Goal: Task Accomplishment & Management: Manage account settings

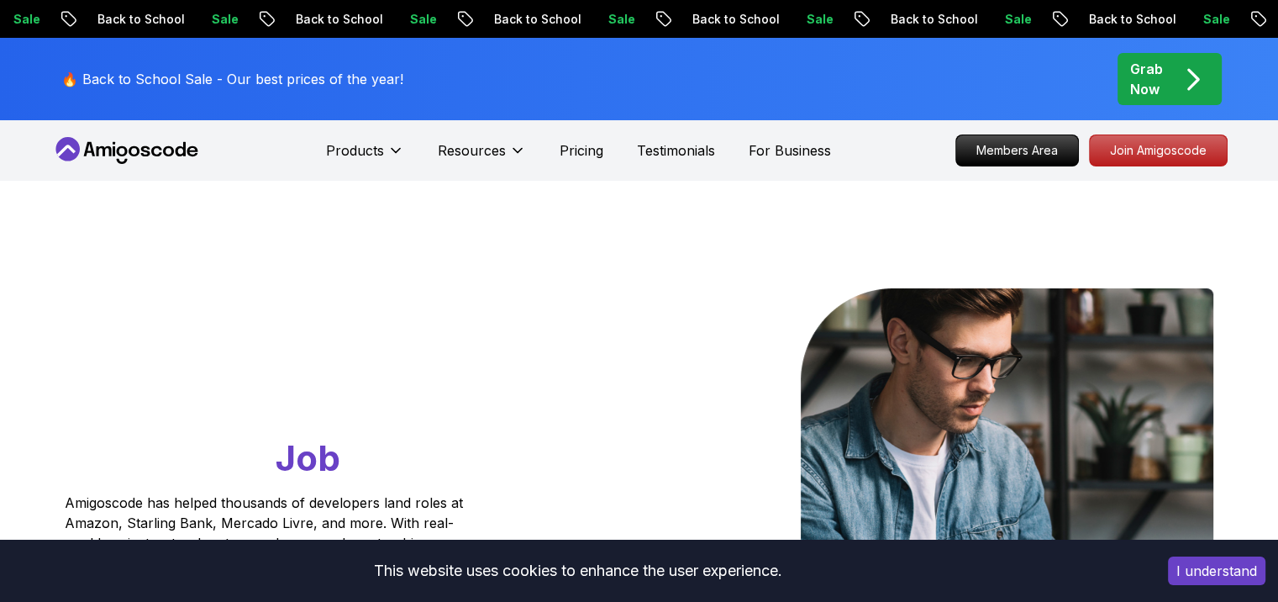
click at [454, 276] on div "Go From Learning to Hired: Master Java, Spring Boot & Cloud Skills That Get You…" at bounding box center [639, 594] width 1177 height 826
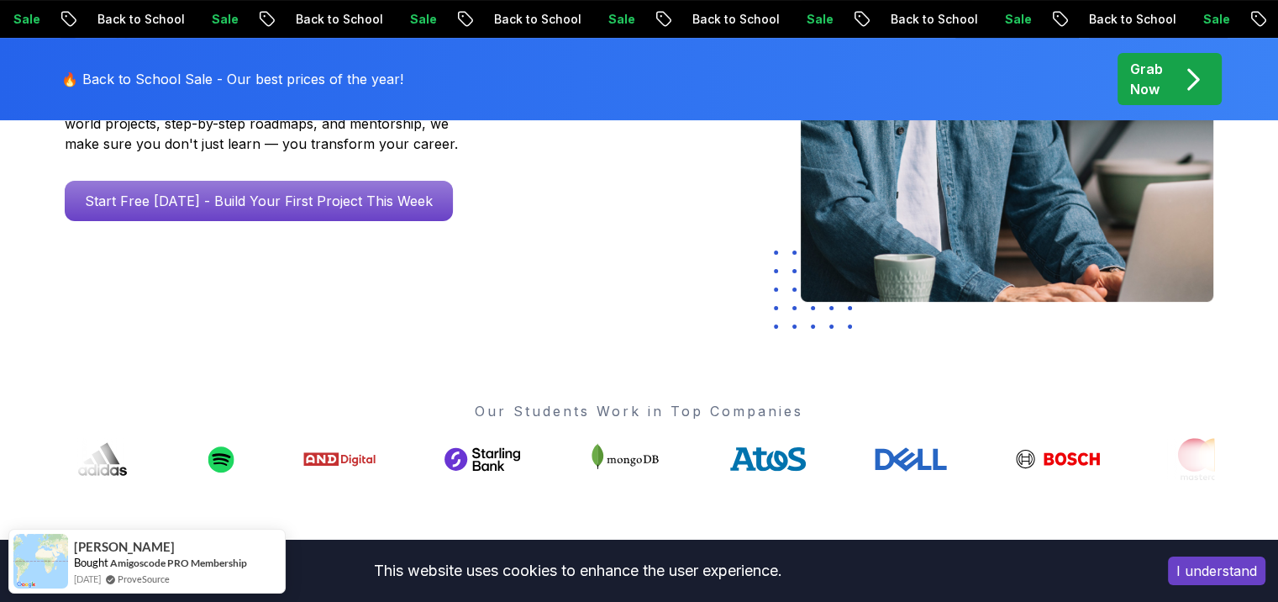
scroll to position [420, 0]
click at [1219, 570] on button "I understand" at bounding box center [1216, 570] width 97 height 29
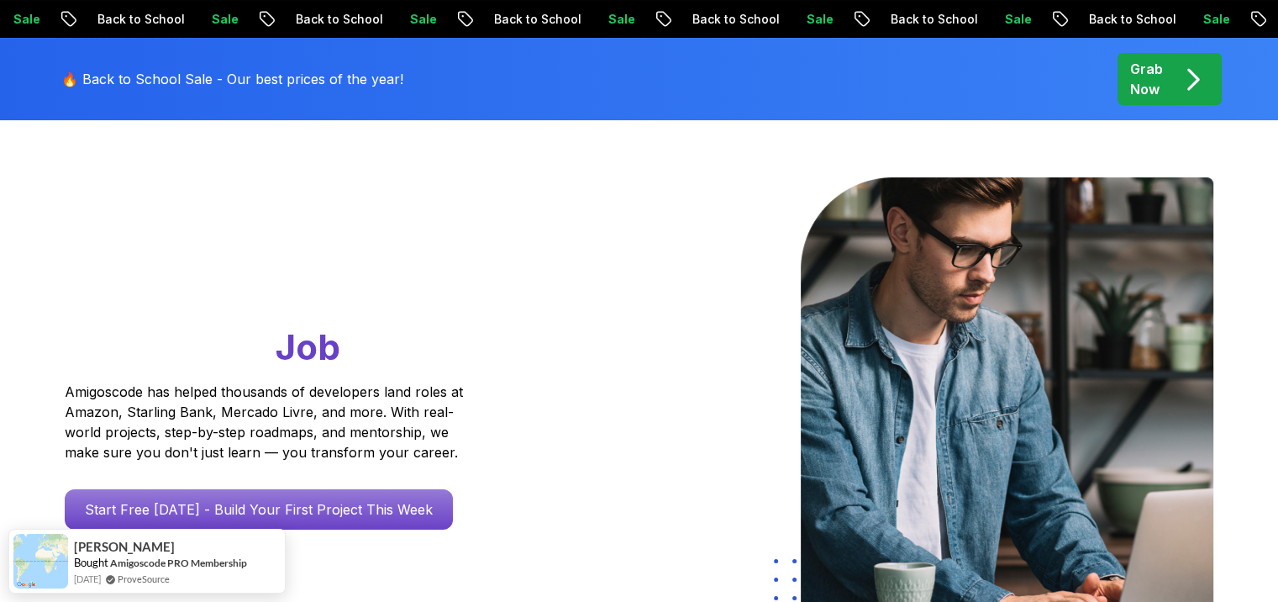
scroll to position [0, 0]
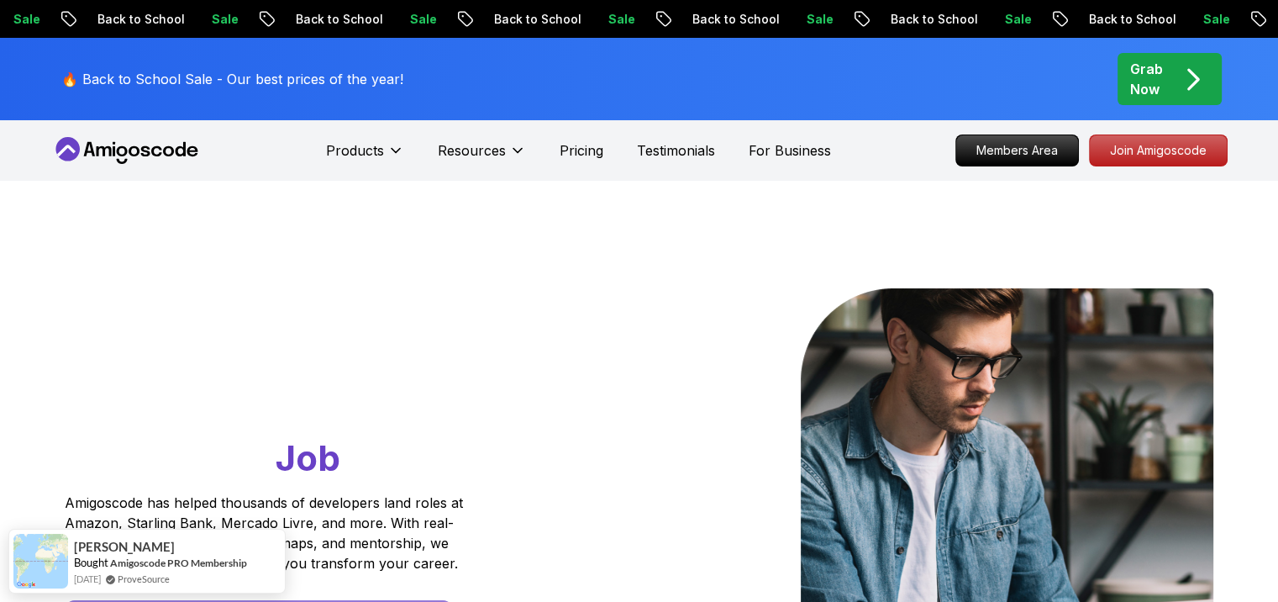
click at [1142, 76] on p "Grab Now" at bounding box center [1146, 79] width 33 height 40
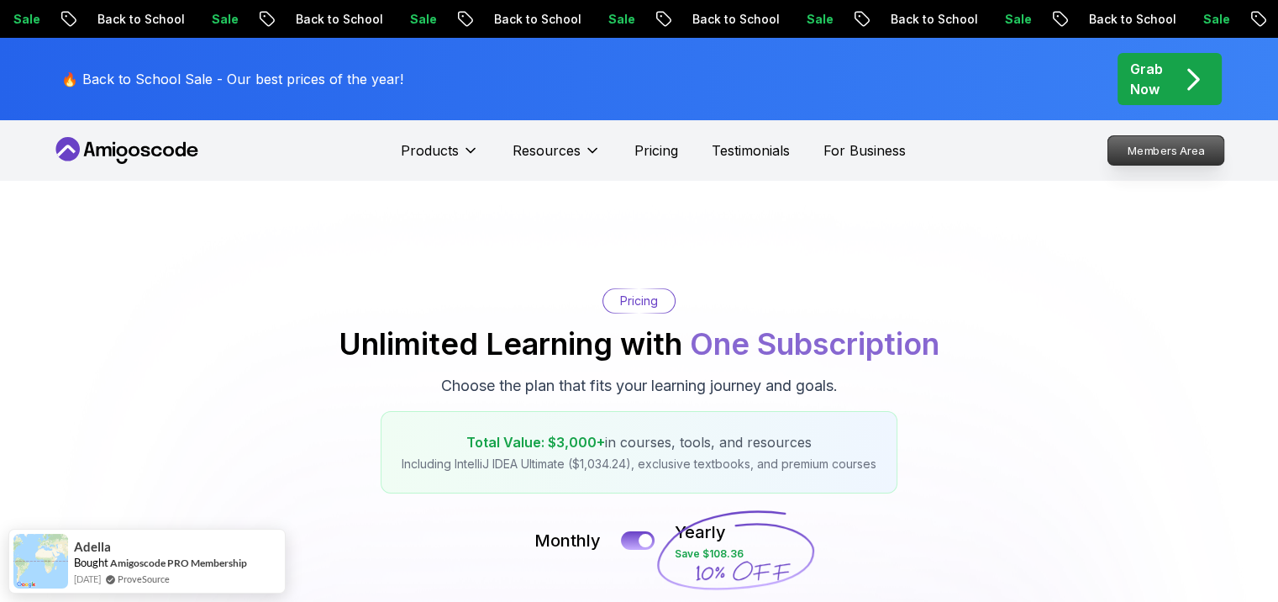
click at [1155, 151] on p "Members Area" at bounding box center [1166, 150] width 116 height 29
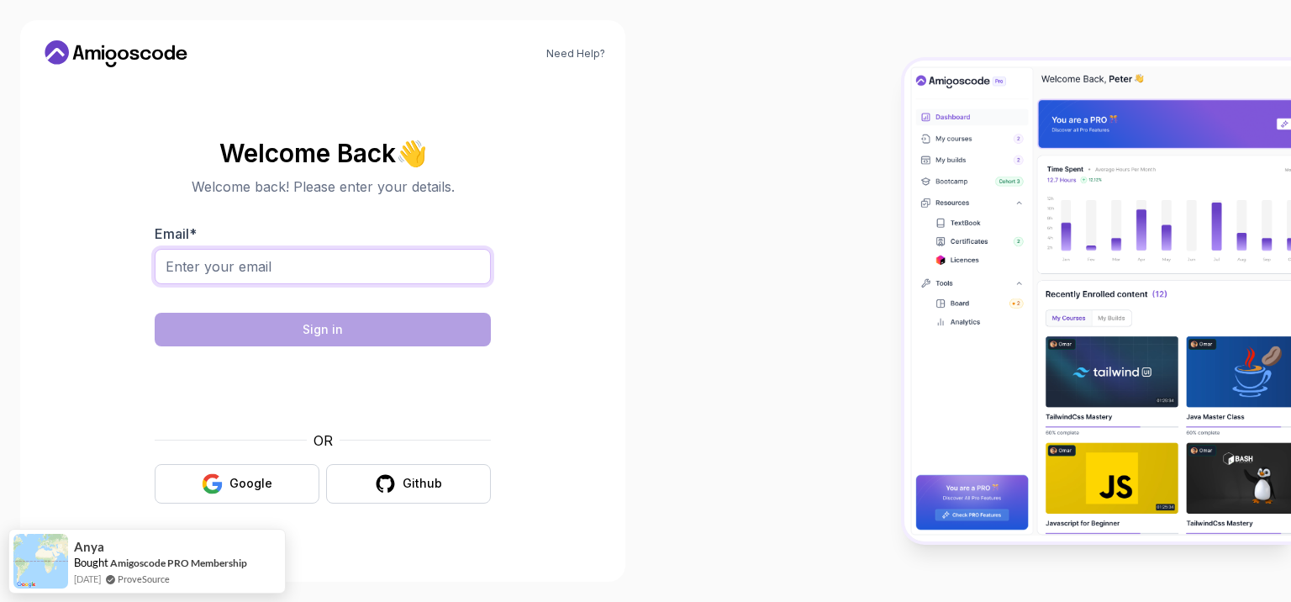
click at [311, 278] on input "Email *" at bounding box center [323, 266] width 336 height 35
click at [494, 171] on section "Welcome Back 👋 Welcome back! Please enter your details. Email * Sign in OR Goog…" at bounding box center [322, 321] width 565 height 397
click at [92, 50] on icon at bounding box center [93, 55] width 15 height 10
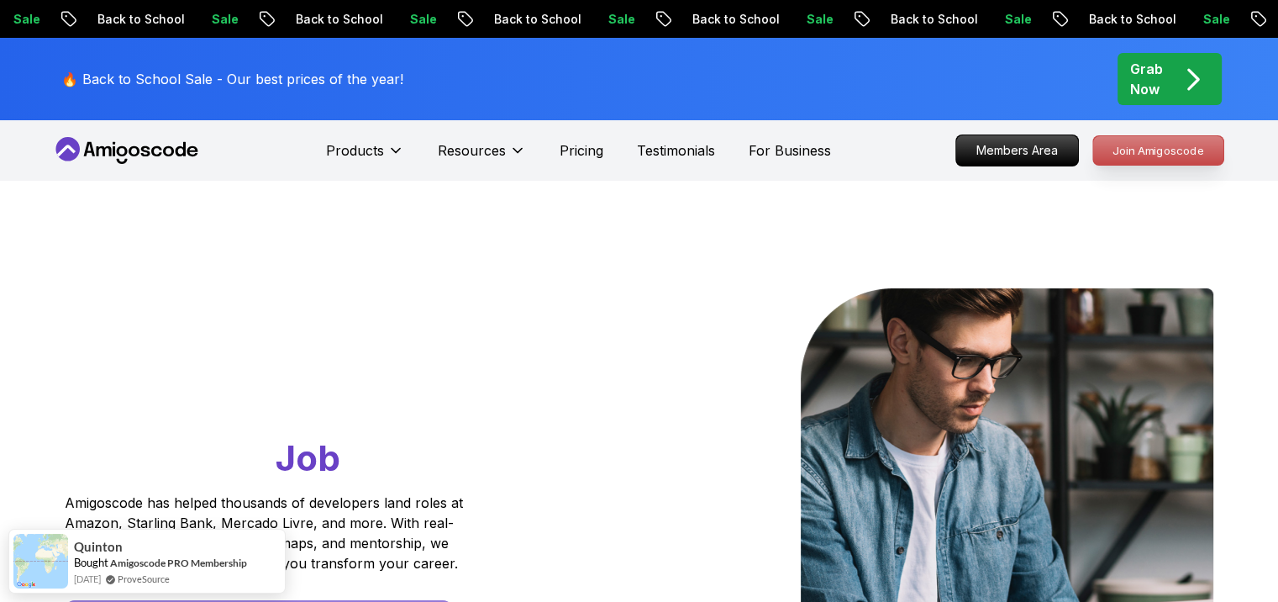
click at [1139, 150] on p "Join Amigoscode" at bounding box center [1158, 150] width 130 height 29
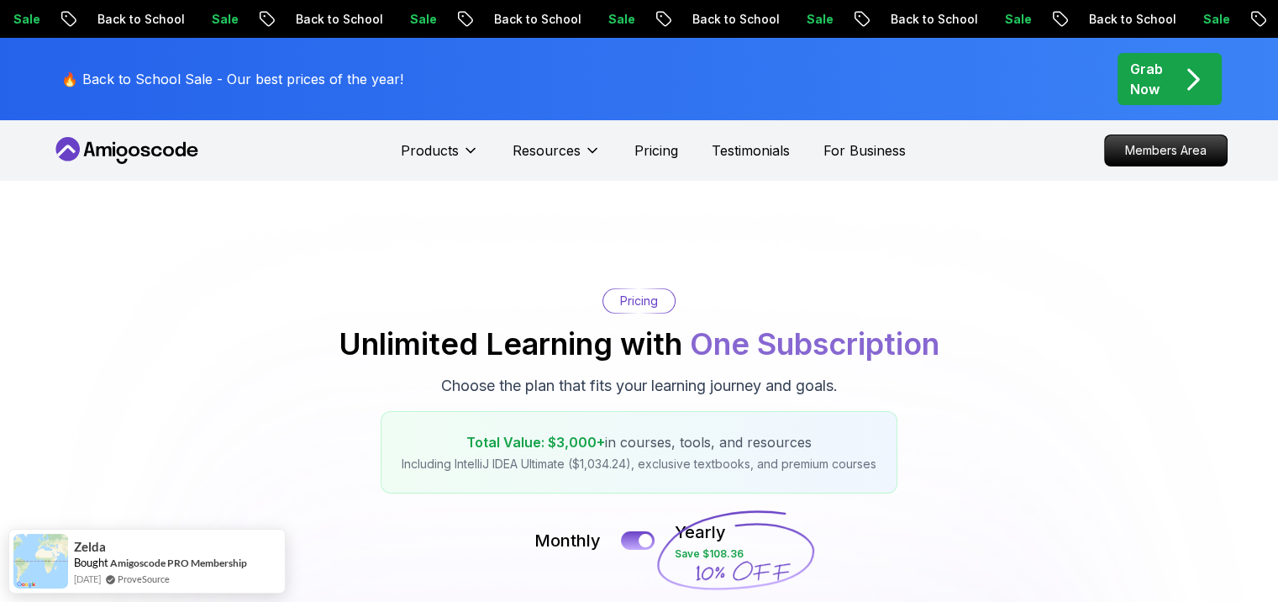
click at [1178, 61] on div "Grab Now" at bounding box center [1169, 79] width 79 height 40
click at [1118, 155] on p "Members Area" at bounding box center [1166, 150] width 116 height 29
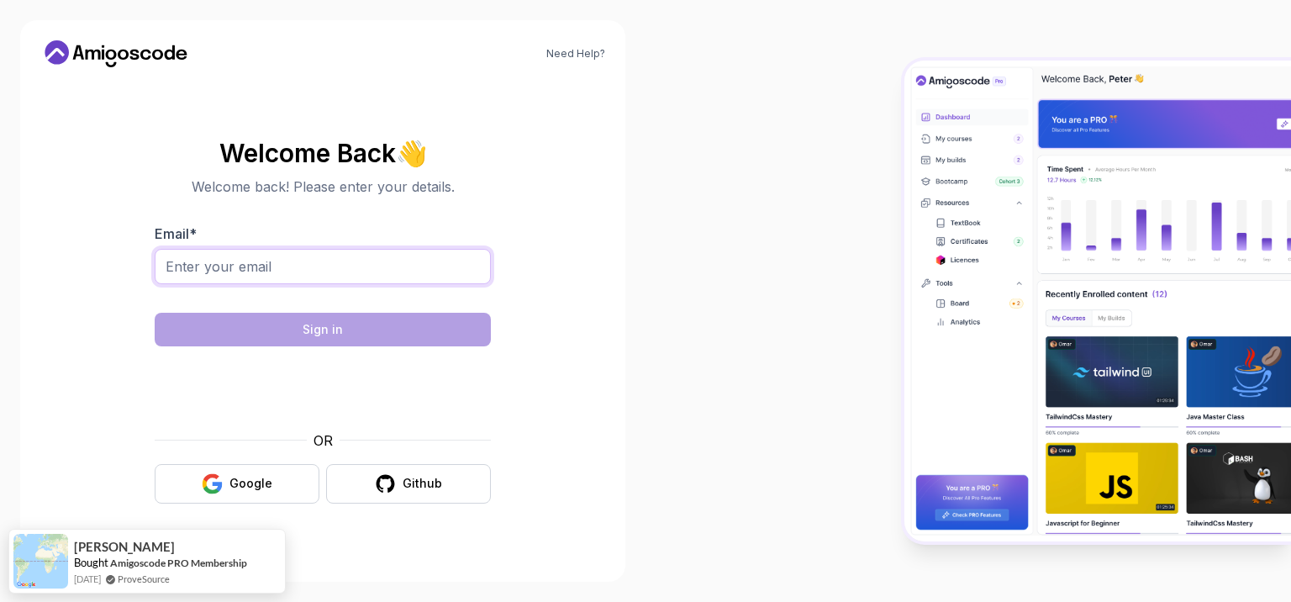
click at [203, 276] on input "Email *" at bounding box center [323, 266] width 336 height 35
click at [513, 215] on section "Welcome Back 👋 Welcome back! Please enter your details. Email * Sign in OR Goog…" at bounding box center [322, 321] width 565 height 397
click at [288, 263] on input "Email *" at bounding box center [323, 266] width 336 height 35
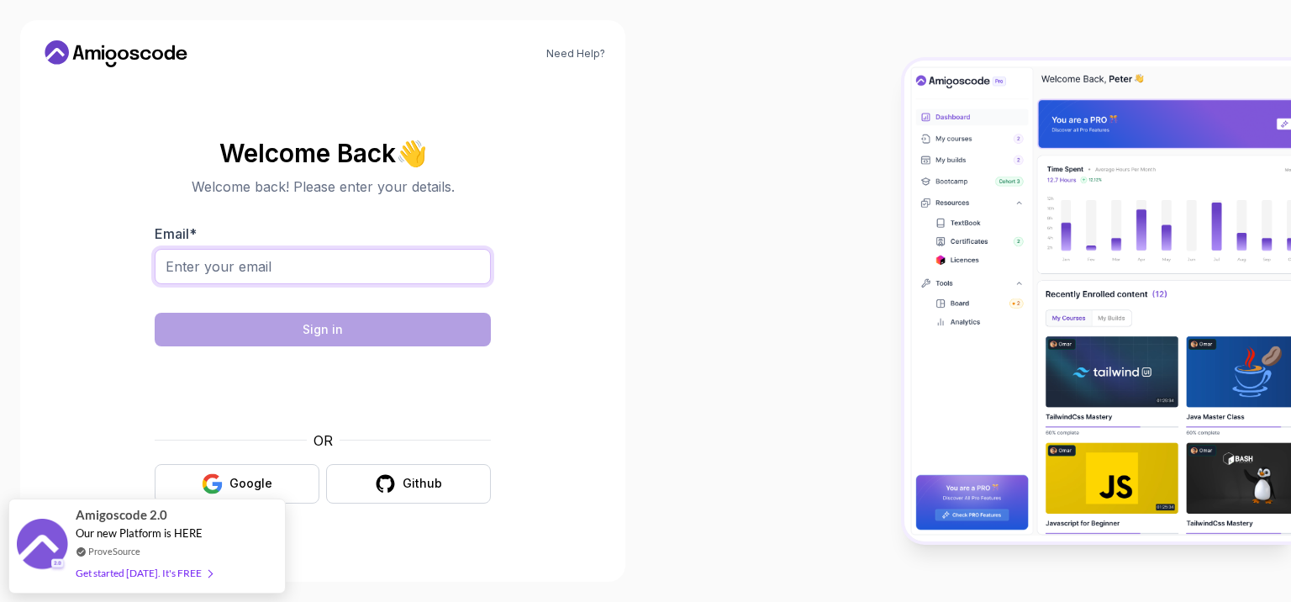
paste input "https://t.me/c/2609020706/1252/1253"
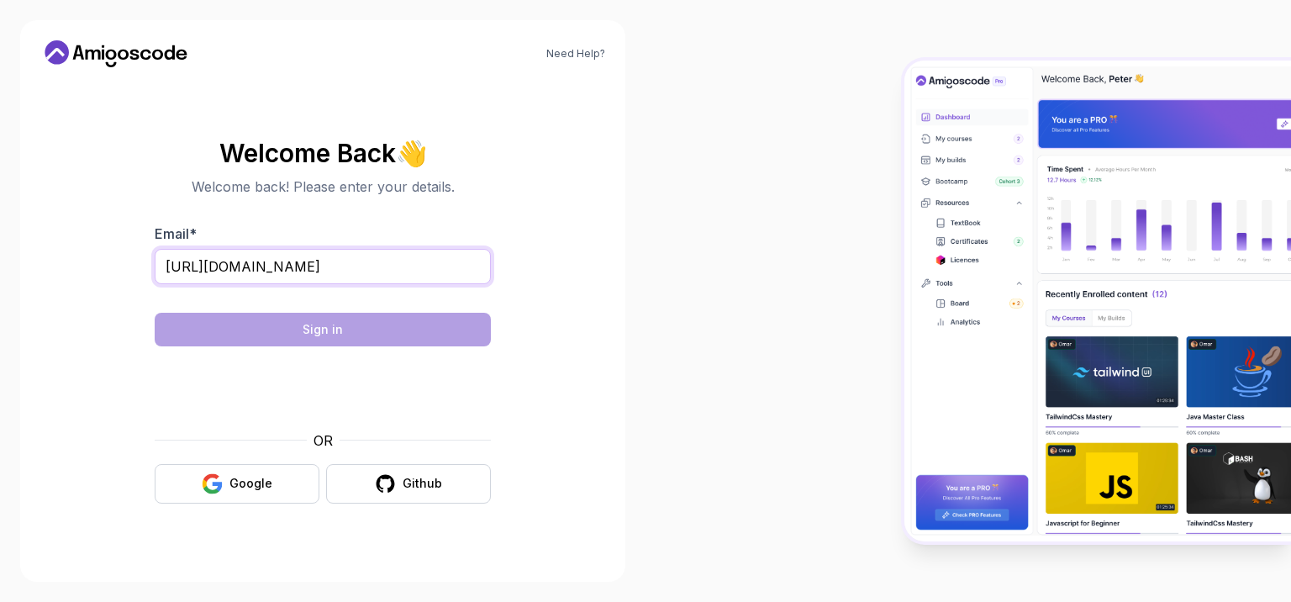
drag, startPoint x: 425, startPoint y: 269, endPoint x: 0, endPoint y: 255, distance: 425.4
click at [0, 255] on div "Need Help? Welcome Back 👋 Welcome back! Please enter your details. Email * http…" at bounding box center [322, 301] width 645 height 602
paste input "[EMAIL_ADDRESS][DOMAIN_NAME]"
type input "[EMAIL_ADDRESS][DOMAIN_NAME]"
click at [227, 272] on input "[EMAIL_ADDRESS][DOMAIN_NAME]" at bounding box center [323, 266] width 336 height 35
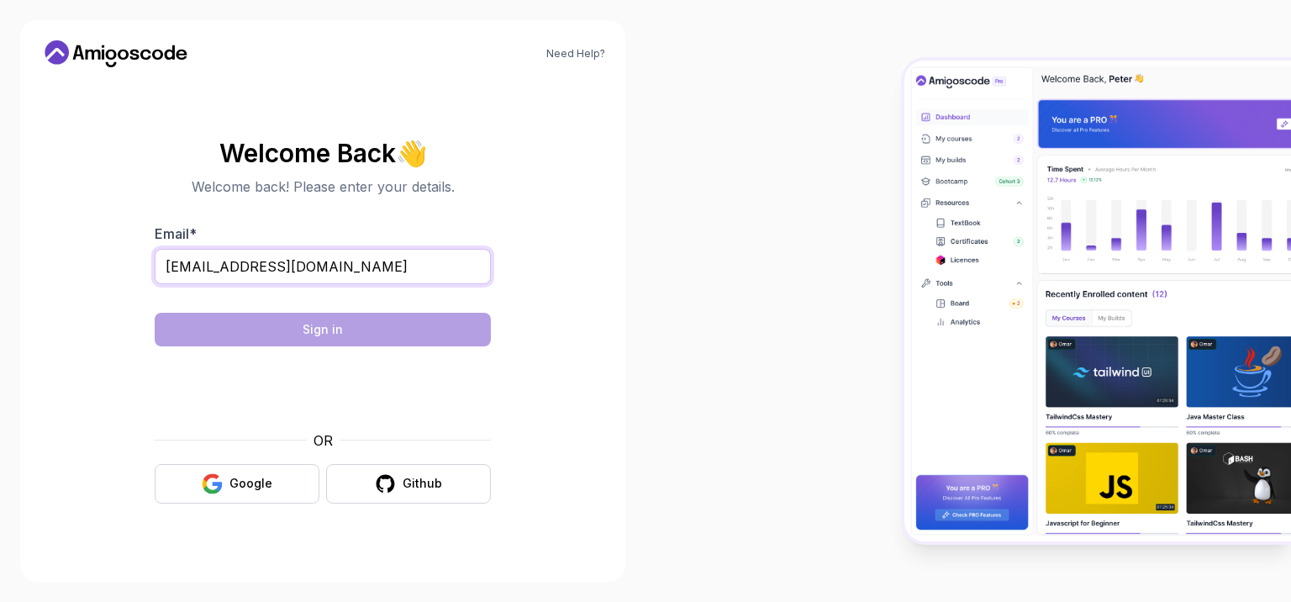
click at [373, 252] on input "[EMAIL_ADDRESS][DOMAIN_NAME]" at bounding box center [323, 266] width 336 height 35
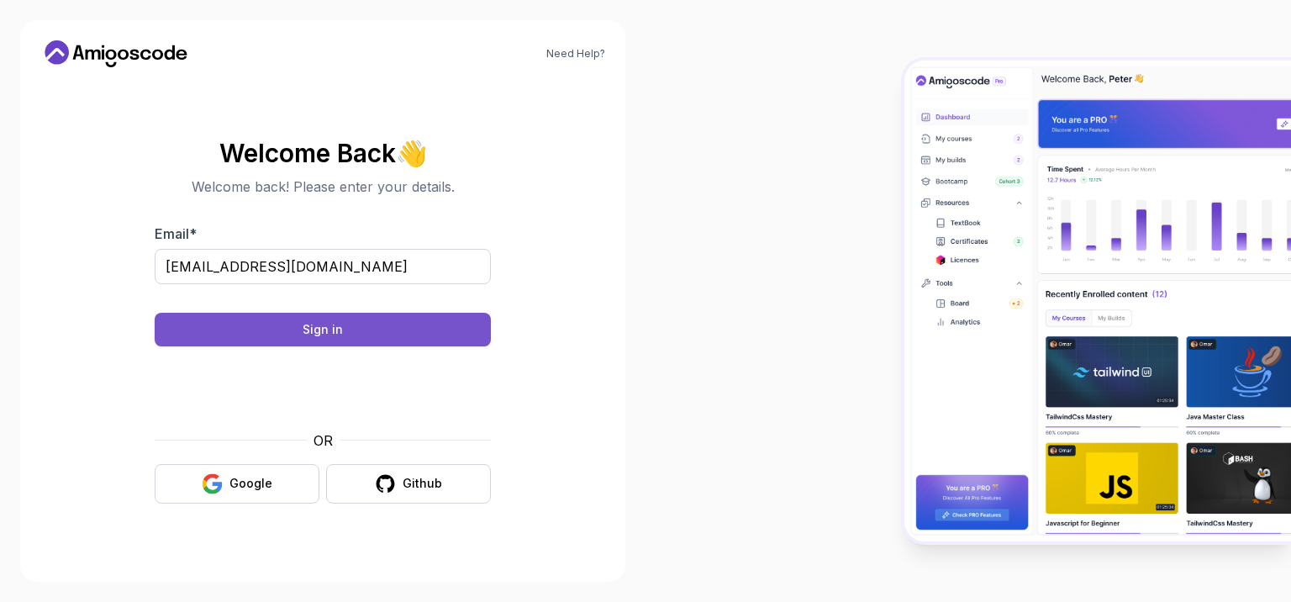
click at [326, 326] on div "Sign in" at bounding box center [323, 329] width 40 height 17
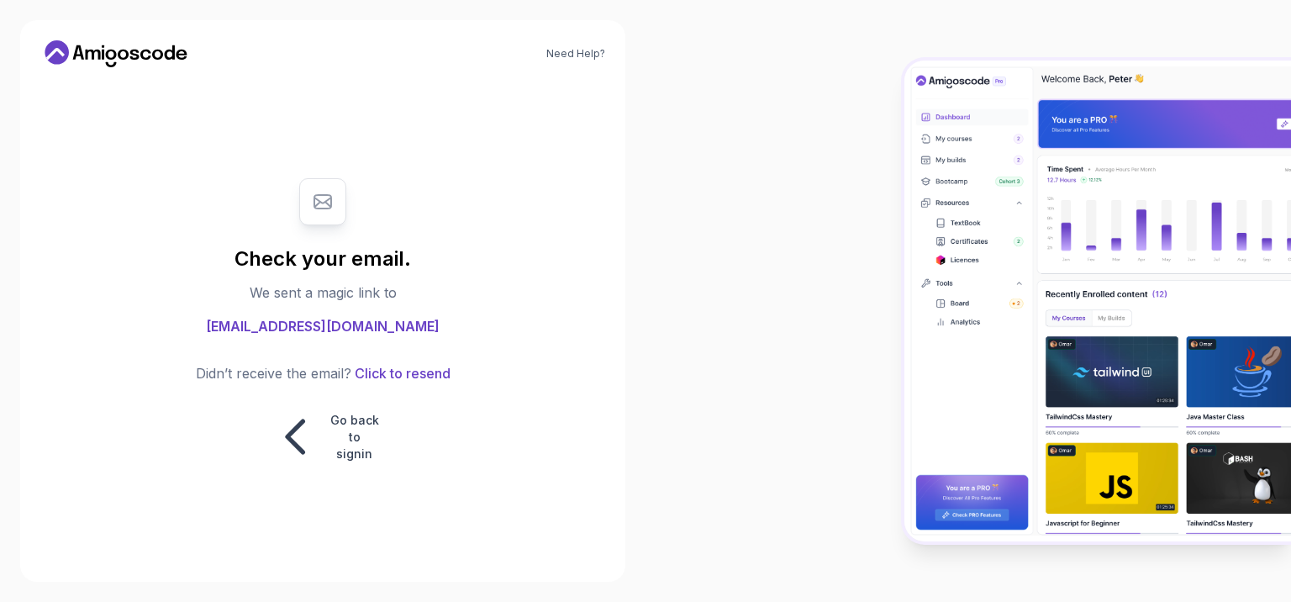
click at [474, 321] on div "Check your email. We sent a magic link to franzlocarno@gmail.com Didn’t receive…" at bounding box center [323, 320] width 336 height 318
click at [350, 453] on p "Go back to signin" at bounding box center [354, 437] width 50 height 50
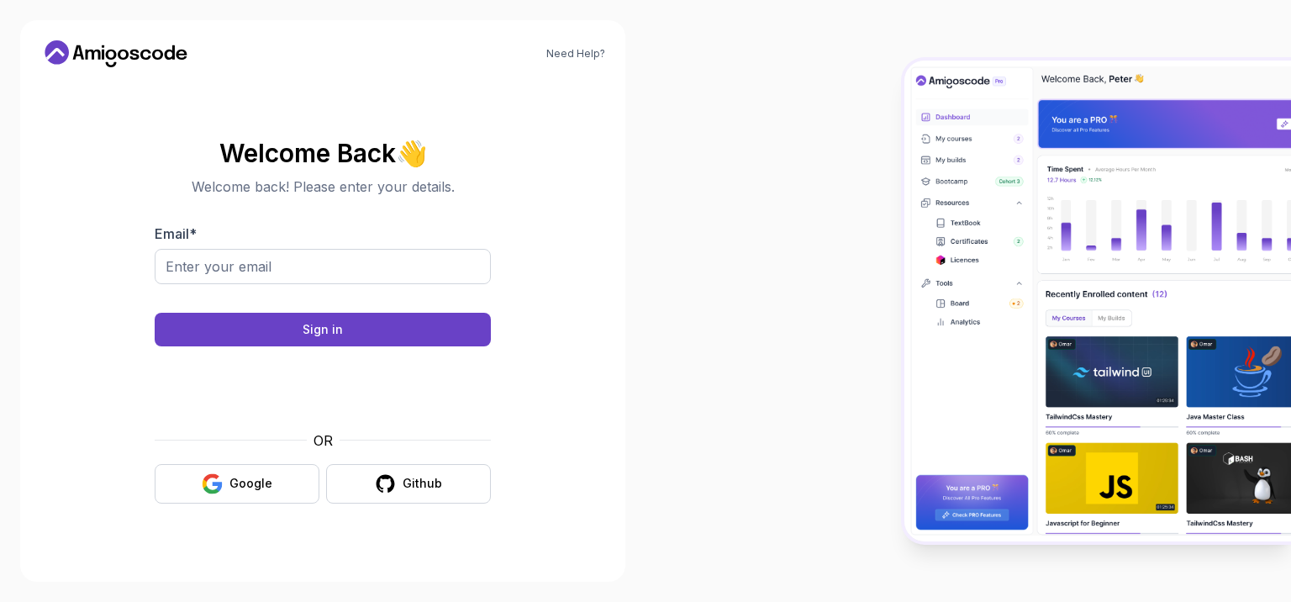
click at [70, 49] on icon at bounding box center [115, 53] width 151 height 27
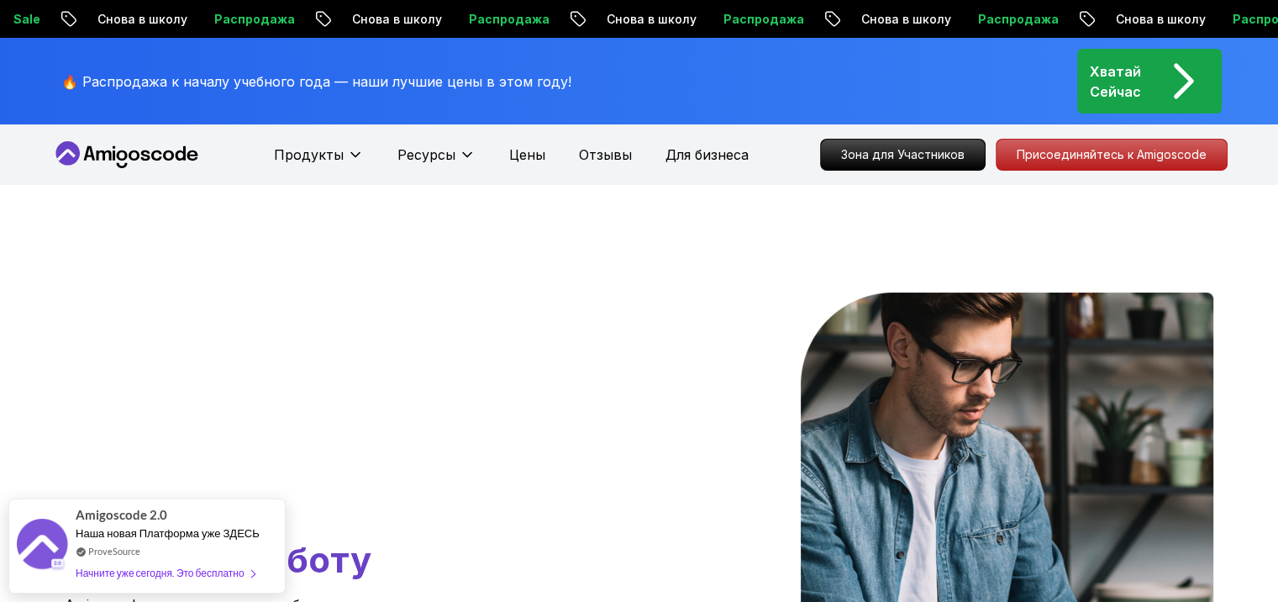
click at [620, 366] on div at bounding box center [590, 547] width 98 height 510
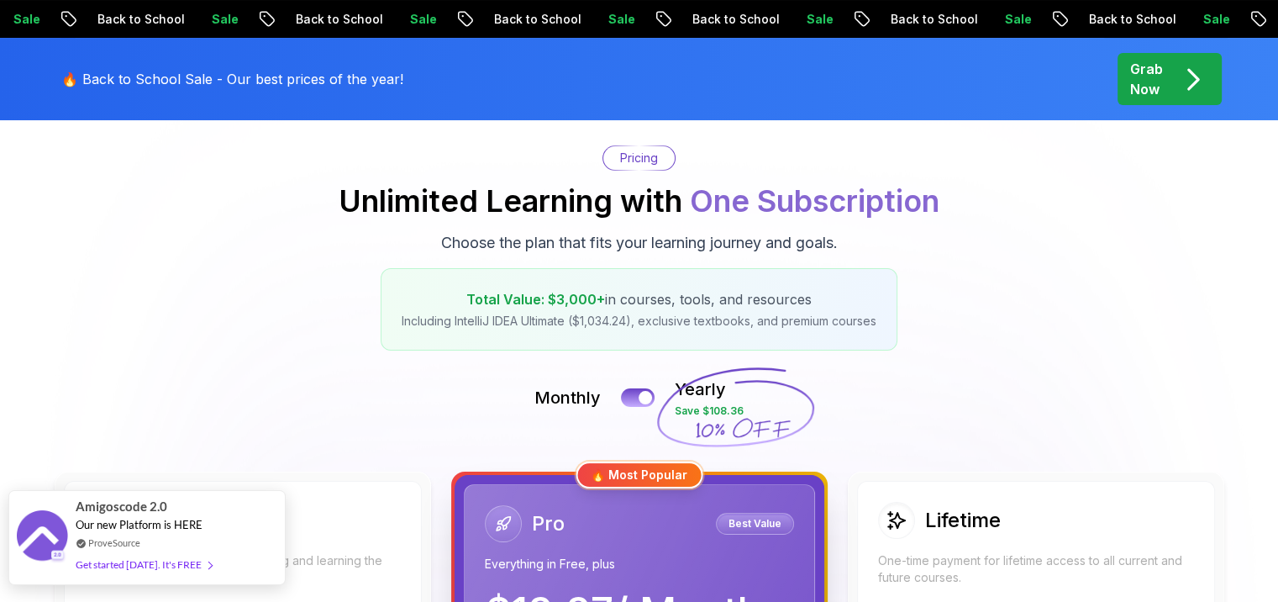
scroll to position [168, 0]
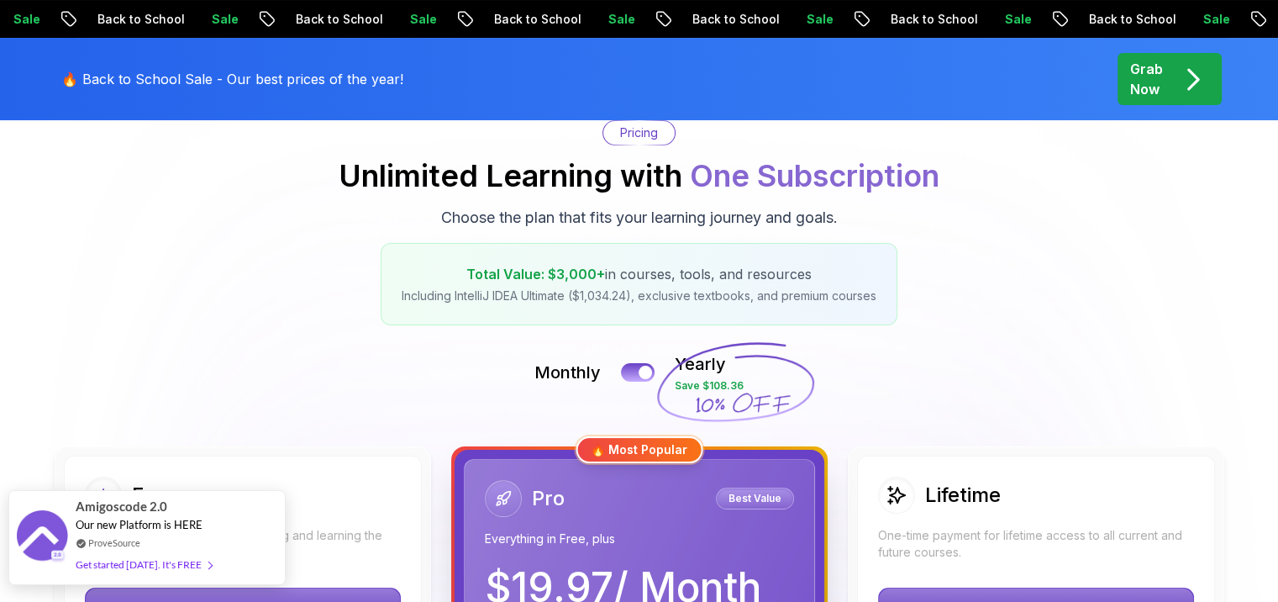
click at [129, 568] on div "Get started [DATE]. It's FREE" at bounding box center [144, 564] width 136 height 19
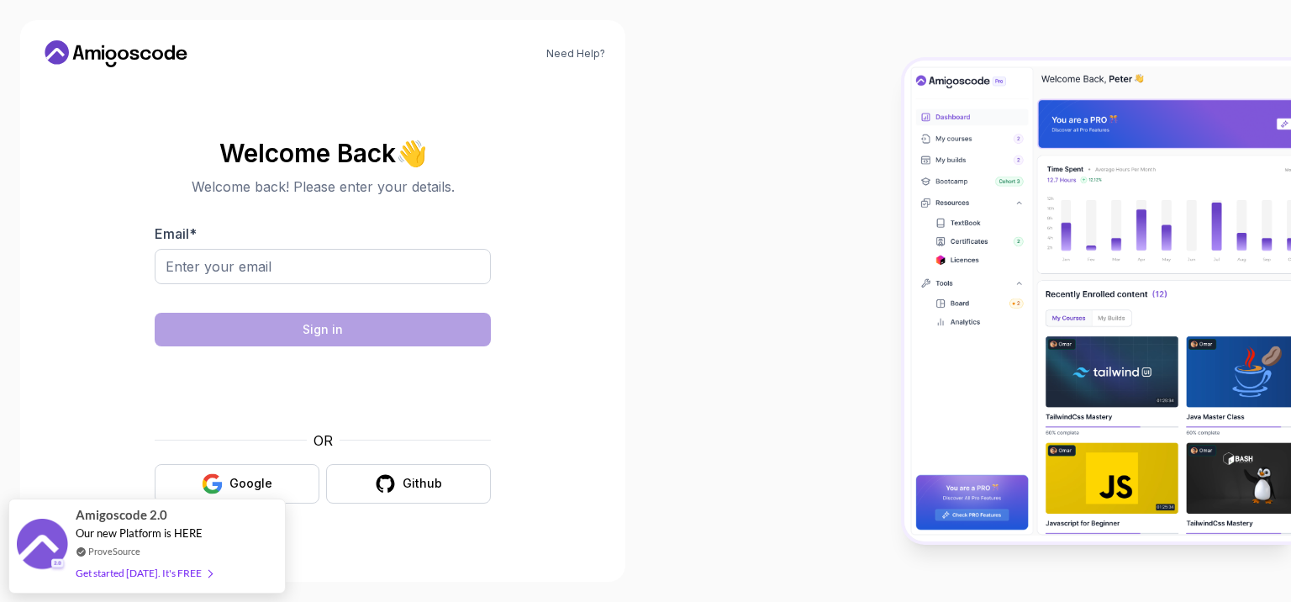
click at [114, 57] on icon at bounding box center [111, 55] width 11 height 10
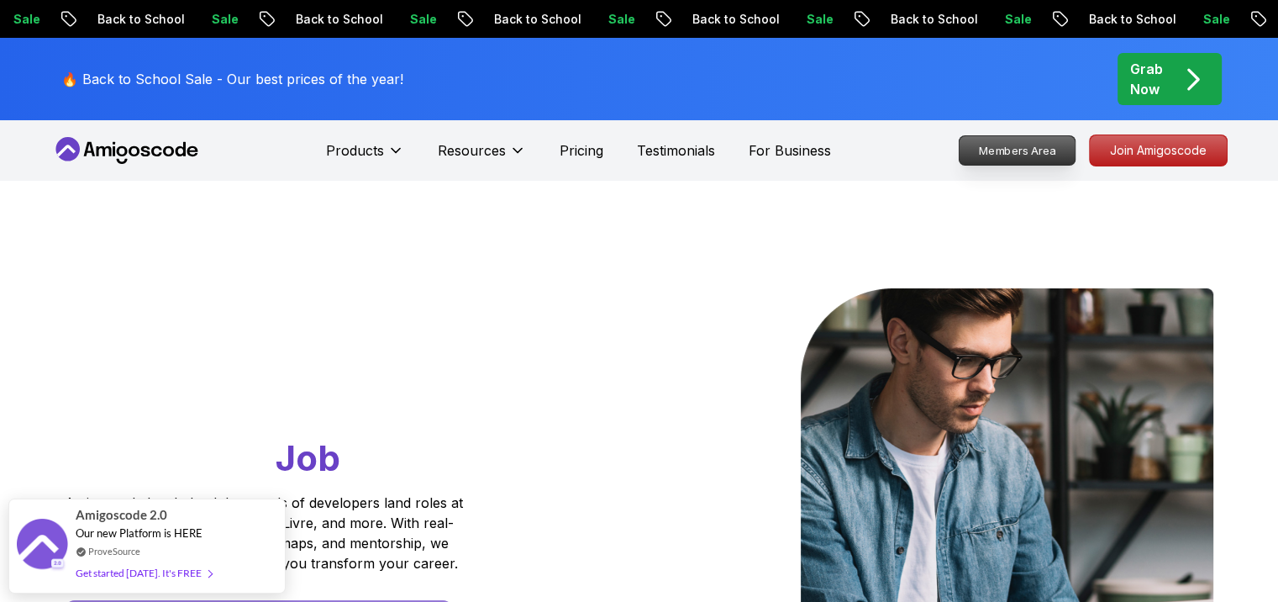
click at [982, 150] on p "Members Area" at bounding box center [1017, 150] width 116 height 29
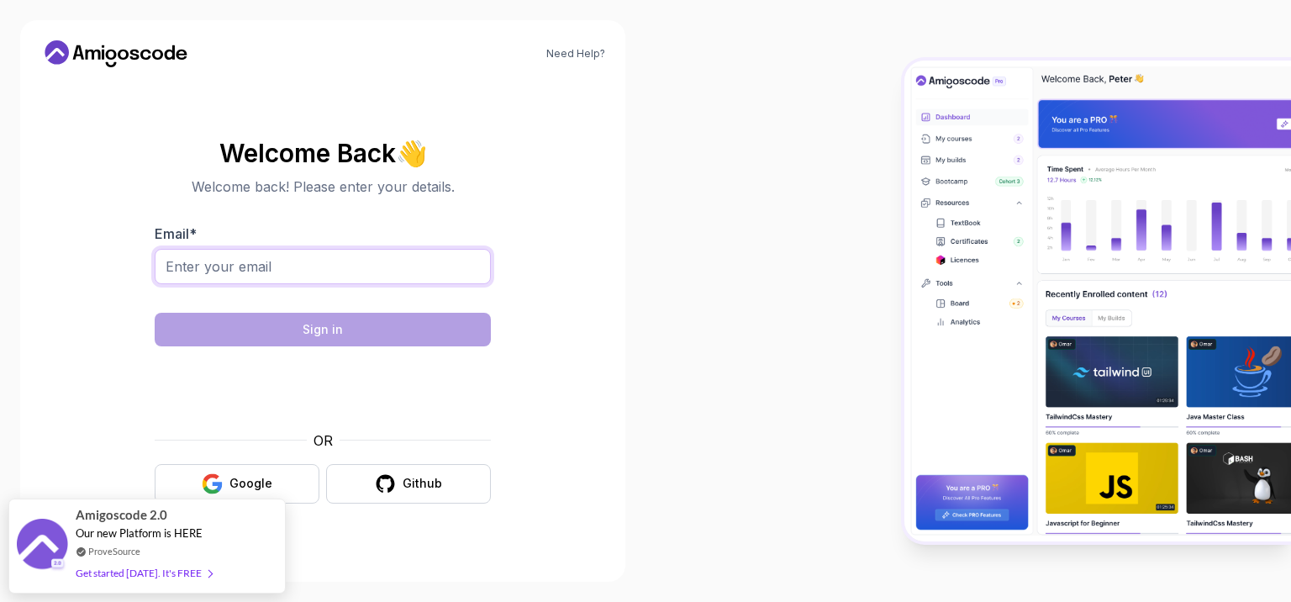
click at [228, 272] on input "Email *" at bounding box center [323, 266] width 336 height 35
paste input "[EMAIL_ADDRESS][DOMAIN_NAME]"
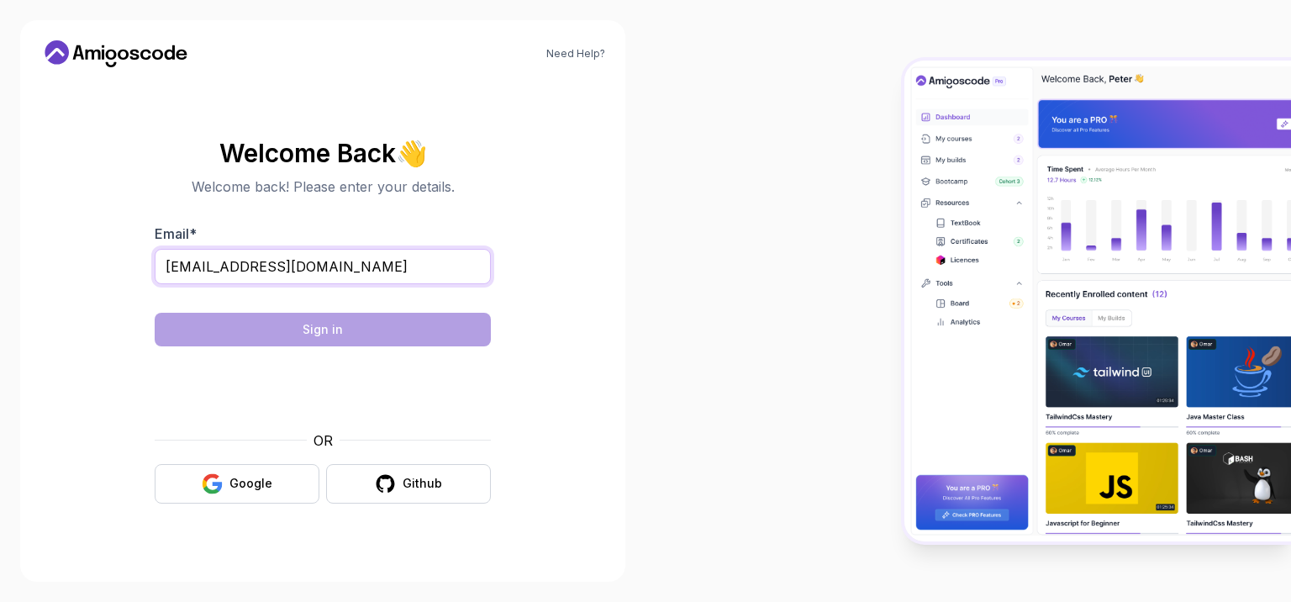
type input "[EMAIL_ADDRESS][DOMAIN_NAME]"
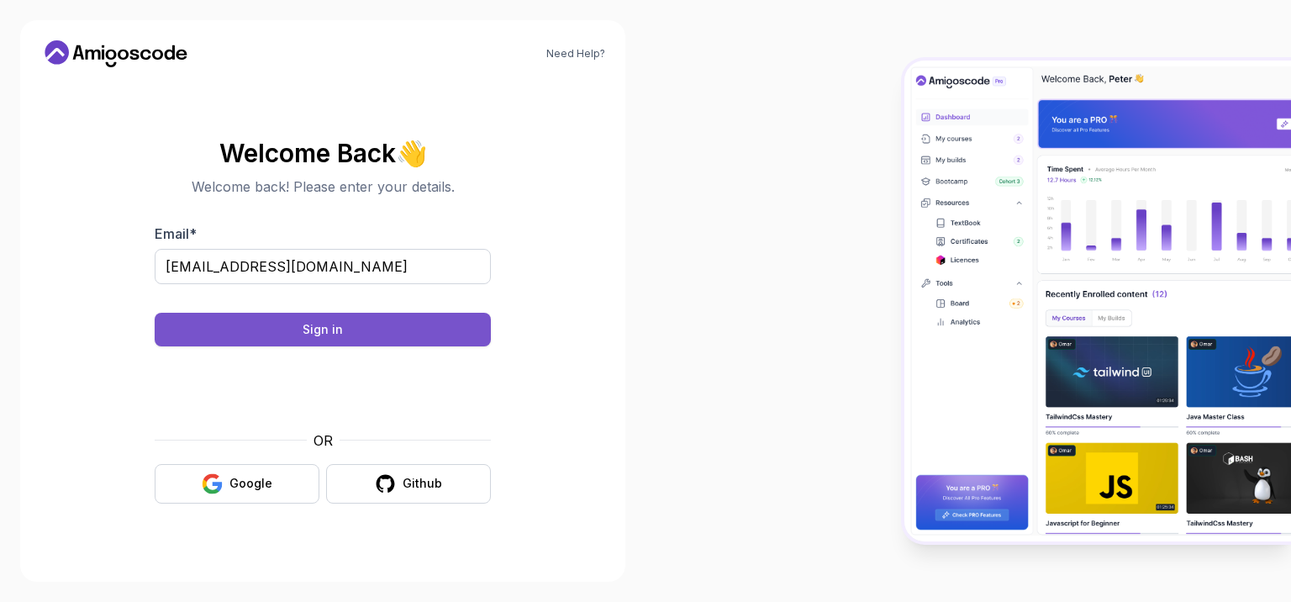
click at [297, 324] on button "Sign in" at bounding box center [323, 330] width 336 height 34
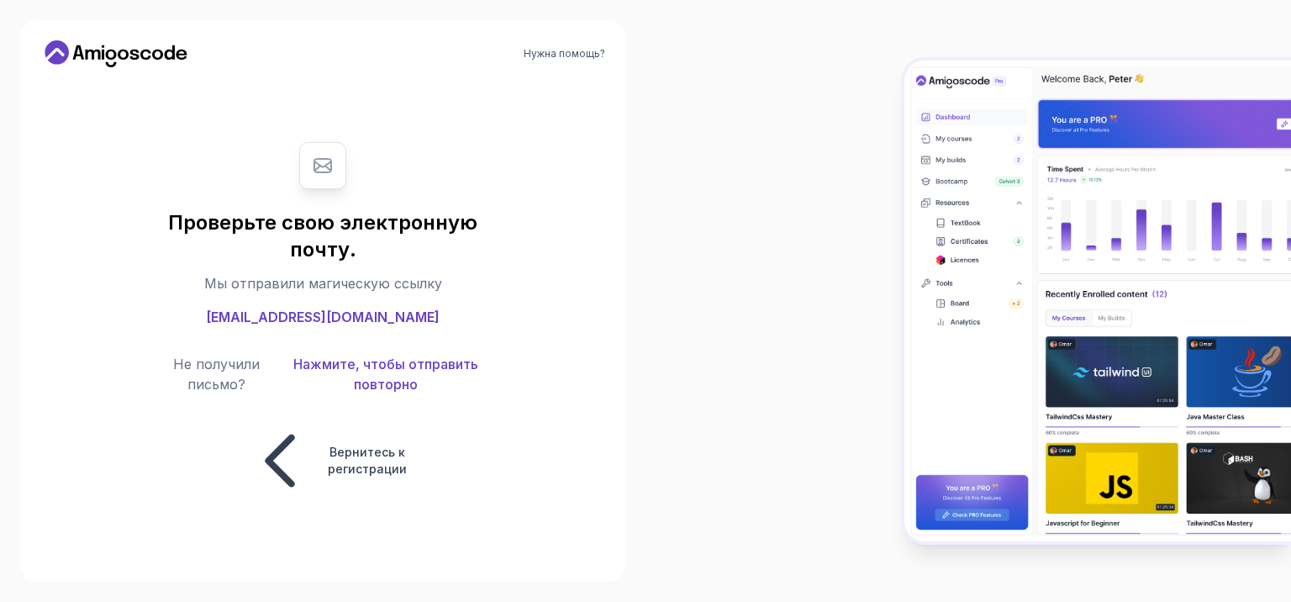
click at [719, 134] on div at bounding box center [967, 301] width 645 height 602
click at [108, 54] on icon at bounding box center [111, 55] width 11 height 10
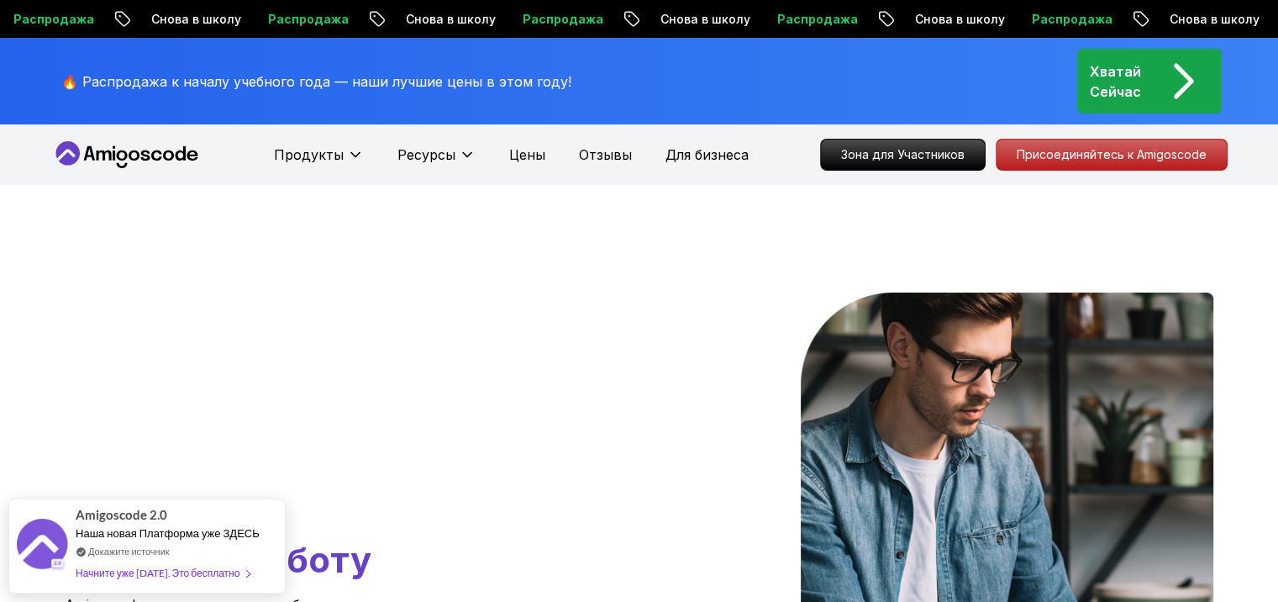
click at [440, 466] on h1 "От обучения к трудоустройству: освойте Java, Spring Boot и облачные технологии,…" at bounding box center [296, 438] width 463 height 292
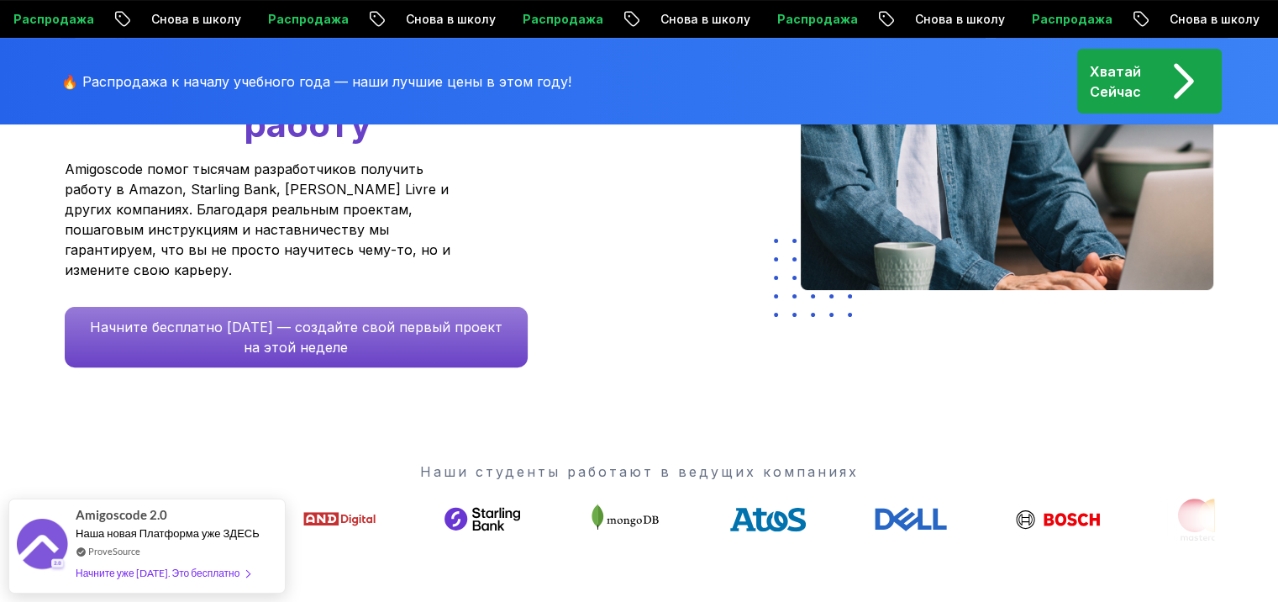
scroll to position [420, 0]
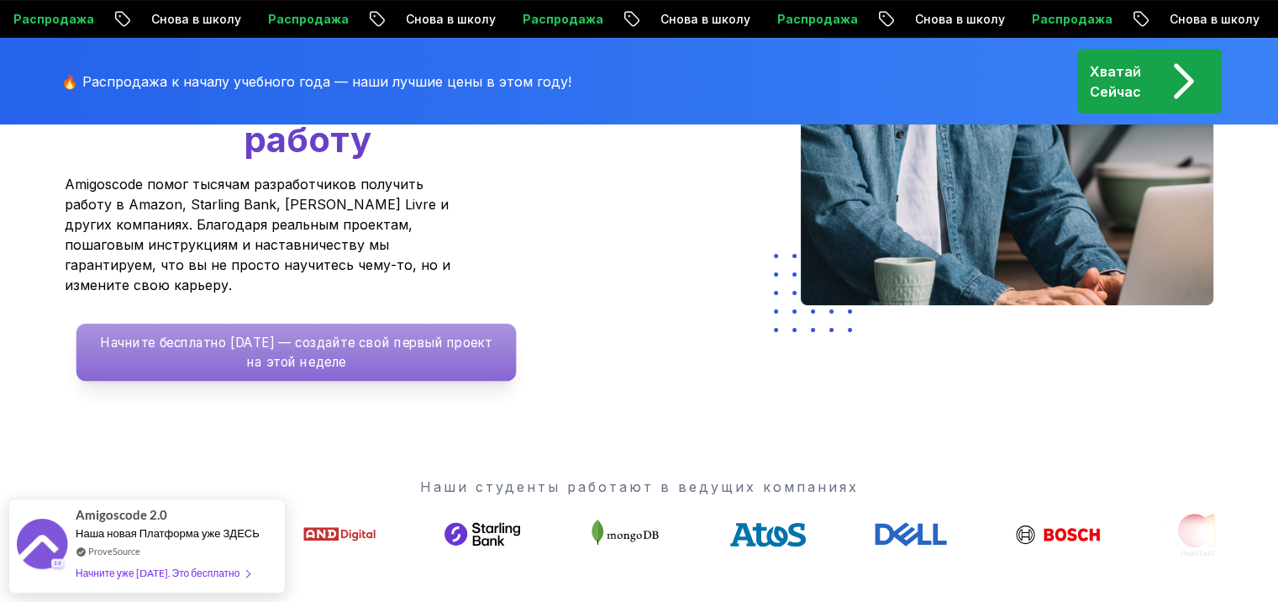
click at [424, 327] on p "Начните бесплатно [DATE] — создайте свой первый проект на этой неделе" at bounding box center [296, 351] width 440 height 57
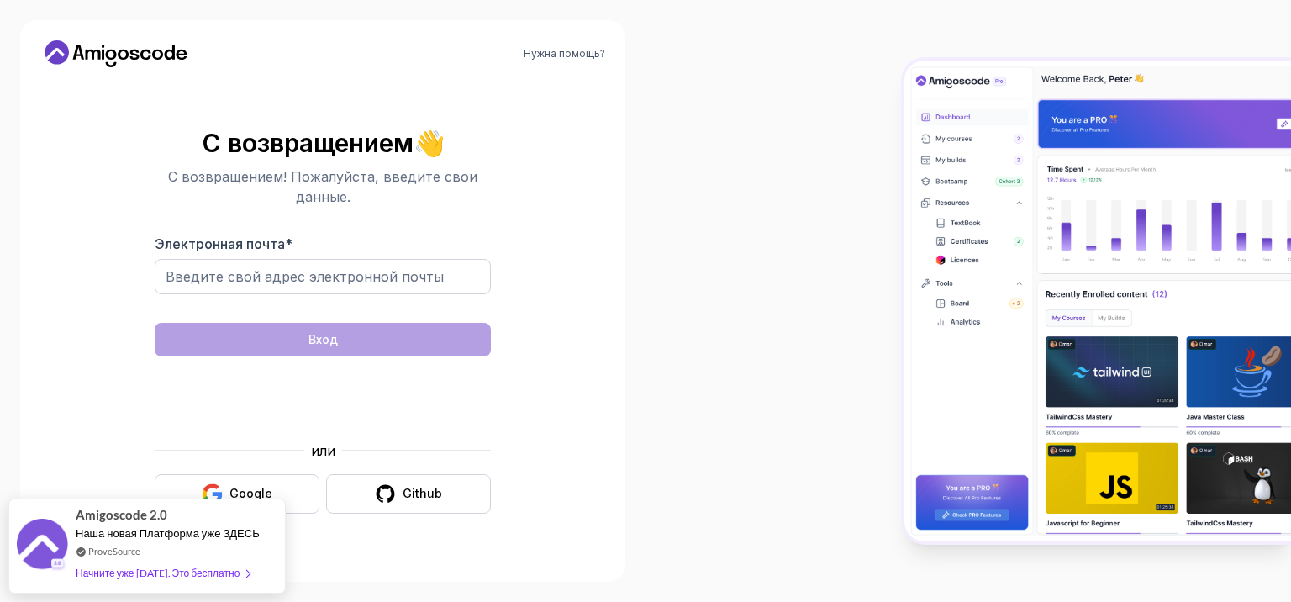
click at [694, 479] on div at bounding box center [967, 301] width 645 height 602
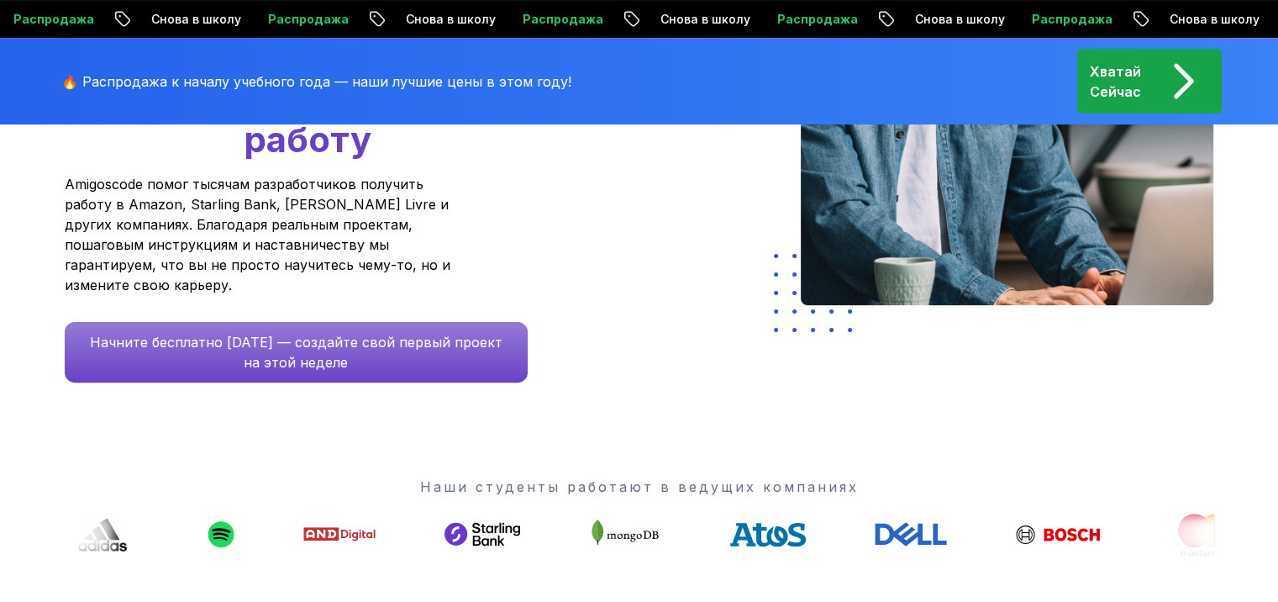
scroll to position [421, 0]
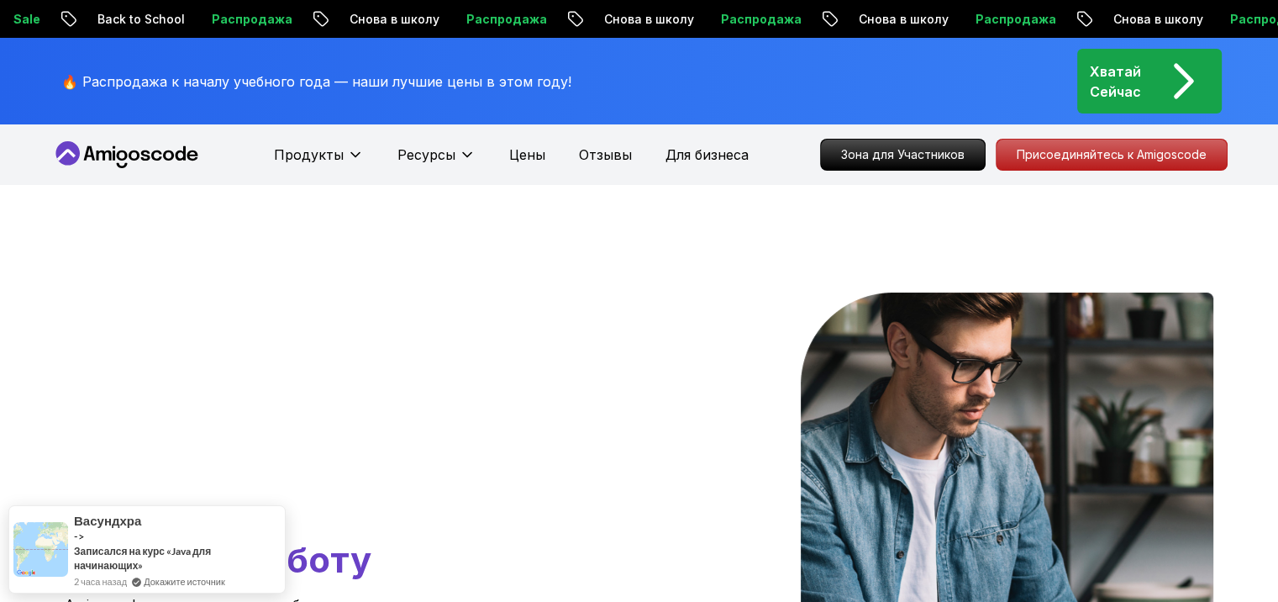
click at [1147, 85] on div "Хватай Сейчас" at bounding box center [1149, 81] width 119 height 53
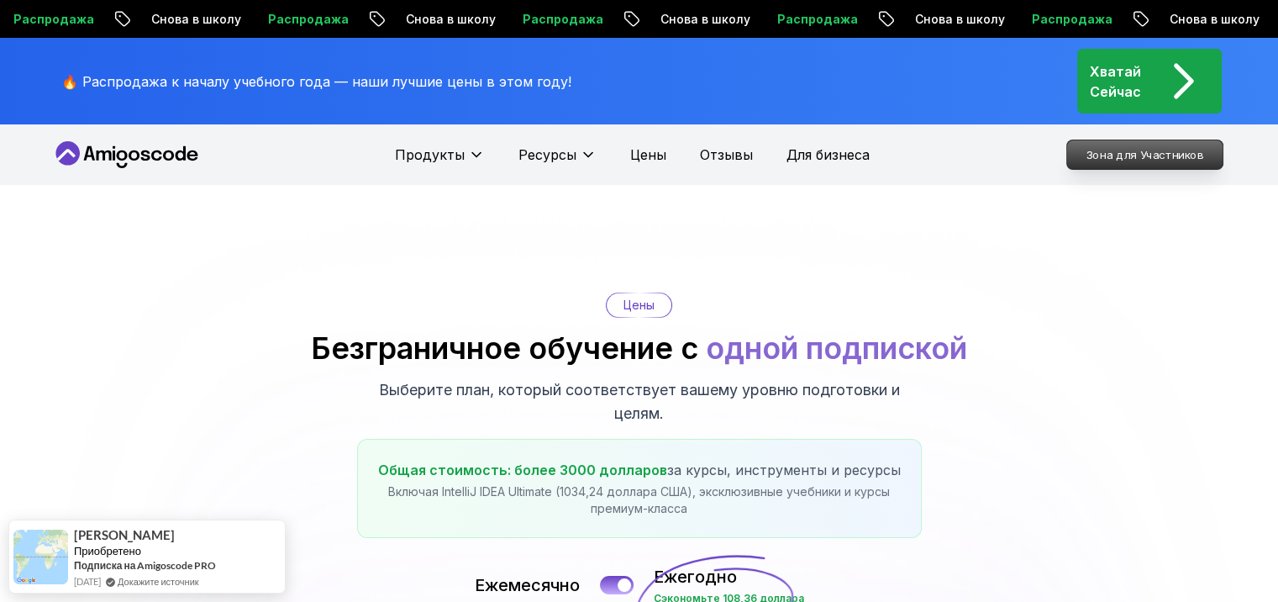
click at [1150, 151] on p "Зона для Участников" at bounding box center [1143, 154] width 155 height 29
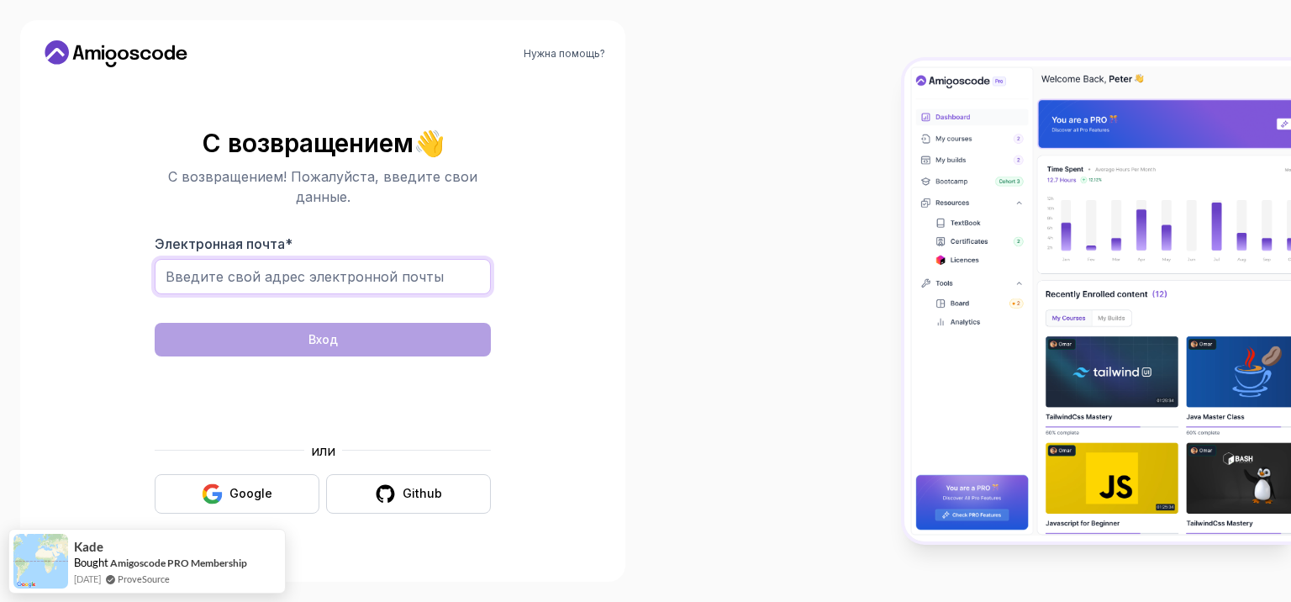
click at [242, 271] on input "Электронная почта *" at bounding box center [323, 276] width 336 height 35
drag, startPoint x: 4, startPoint y: 332, endPoint x: 3, endPoint y: 344, distance: 11.8
click at [4, 332] on div "Нужна помощь? С возвращением 👋 С возвращением! Пожалуйста, введите свои данные.…" at bounding box center [322, 301] width 645 height 602
